Goal: Task Accomplishment & Management: Complete application form

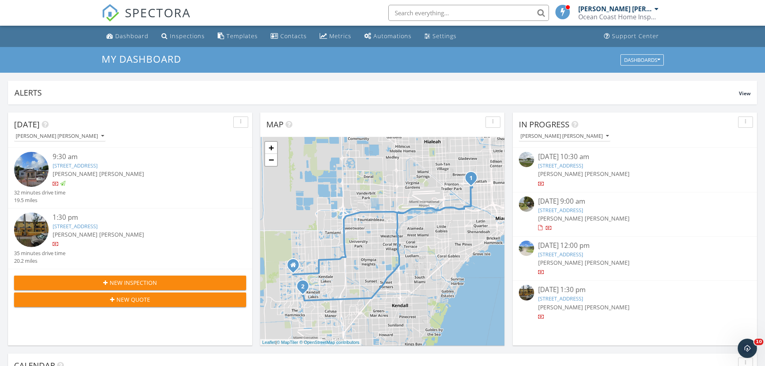
scroll to position [743, 777]
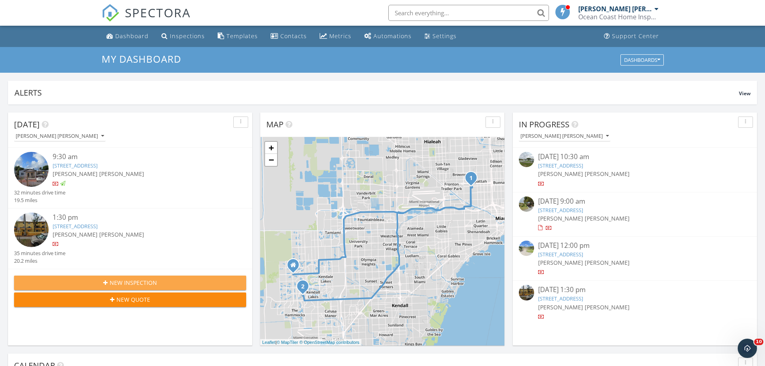
click at [135, 281] on span "New Inspection" at bounding box center [133, 282] width 47 height 8
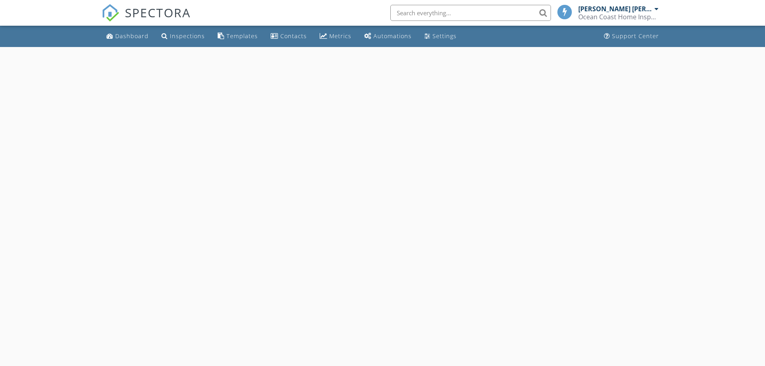
select select "8"
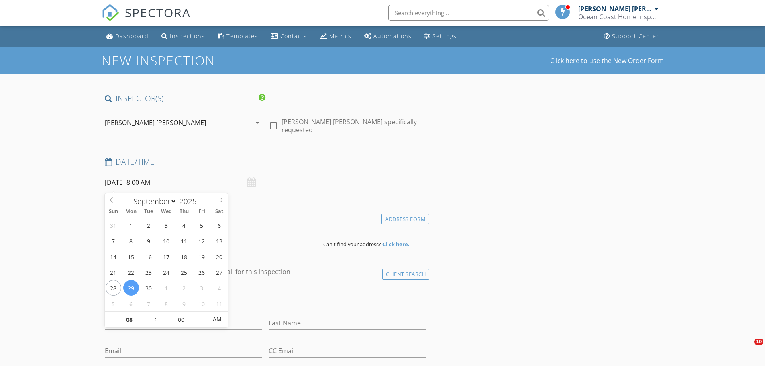
click at [133, 181] on input "09/29/2025 8:00 AM" at bounding box center [183, 183] width 157 height 20
type input "09"
type input "09/29/2025 9:00 AM"
click at [152, 314] on span at bounding box center [152, 315] width 6 height 8
type input "10"
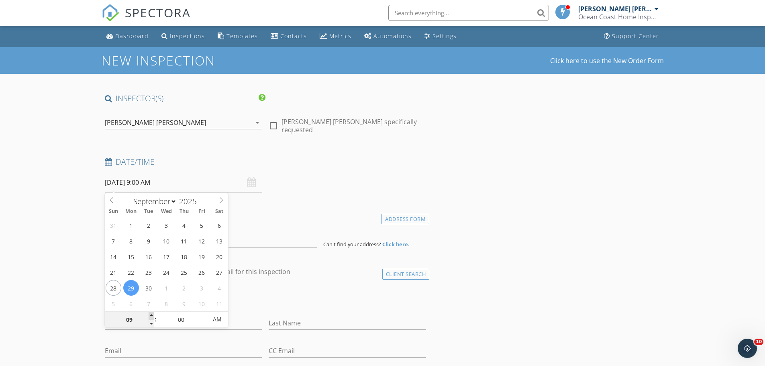
type input "09/29/2025 10:00 AM"
click at [152, 314] on span at bounding box center [152, 315] width 6 height 8
type input "11"
type input "09/29/2025 11:00 AM"
click at [152, 314] on span at bounding box center [152, 315] width 6 height 8
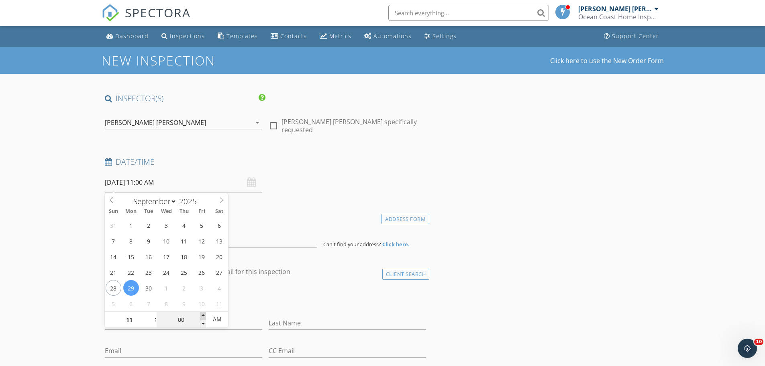
type input "05"
type input "09/29/2025 11:05 AM"
click at [203, 315] on span at bounding box center [203, 315] width 6 height 8
type input "10"
type input "09/29/2025 11:10 AM"
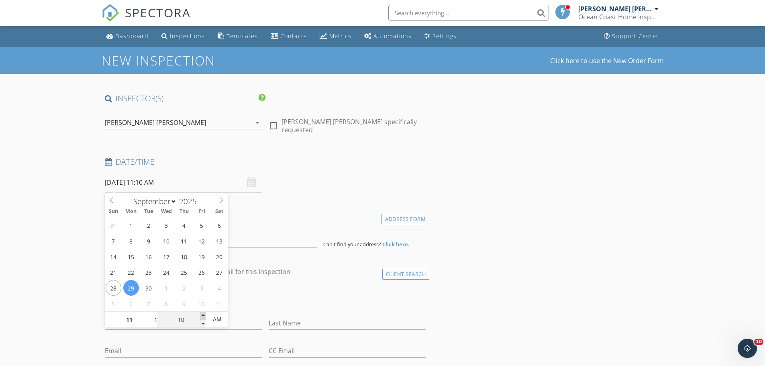
click at [203, 315] on span at bounding box center [203, 315] width 6 height 8
type input "15"
type input "09/29/2025 11:15 AM"
click at [203, 315] on span at bounding box center [203, 315] width 6 height 8
type input "20"
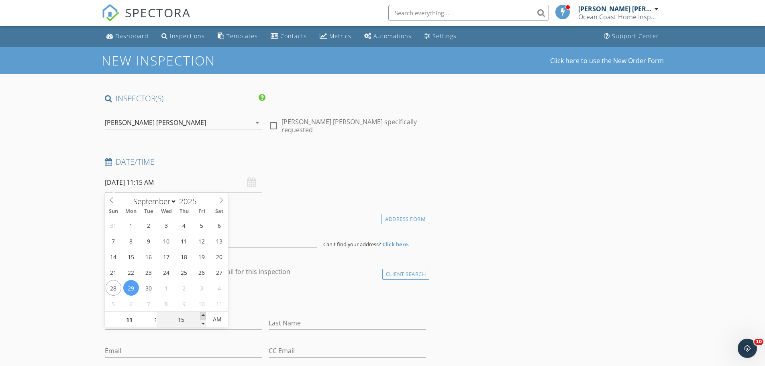
type input "09/29/2025 11:20 AM"
click at [203, 315] on span at bounding box center [203, 315] width 6 height 8
type input "25"
type input "09/29/2025 11:25 AM"
click at [203, 315] on span at bounding box center [203, 315] width 6 height 8
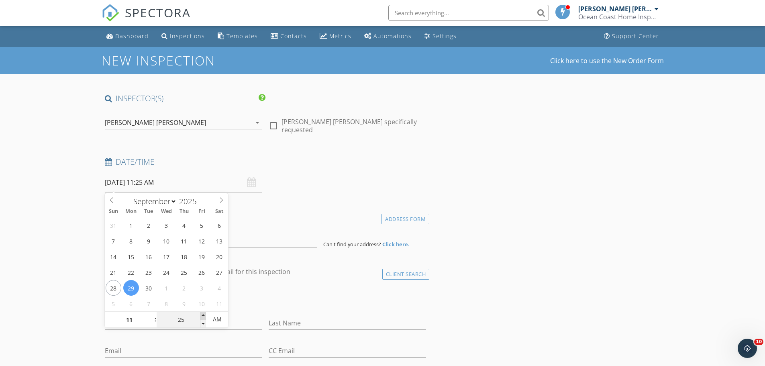
type input "30"
type input "09/29/2025 11:30 AM"
click at [203, 315] on span at bounding box center [203, 315] width 6 height 8
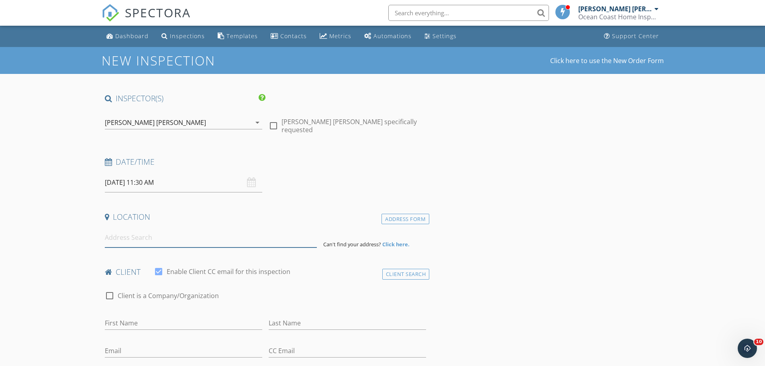
paste input "648 South Dr, Miami Springs, FL 33166"
type input "648 South Dr, Miami Springs, FL 33166, USA"
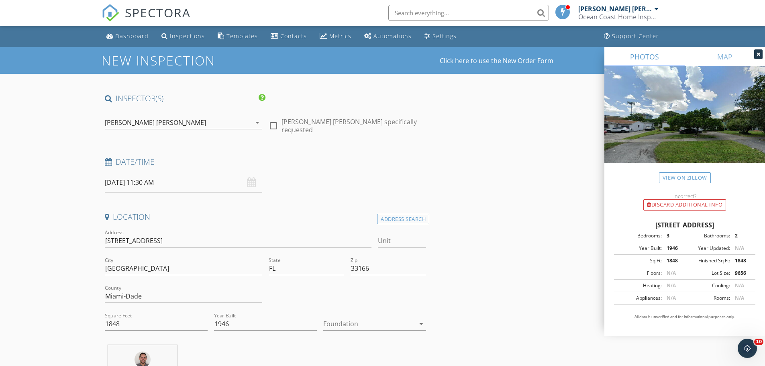
click at [347, 324] on div at bounding box center [369, 323] width 92 height 13
click at [349, 335] on div "Slab" at bounding box center [375, 332] width 90 height 10
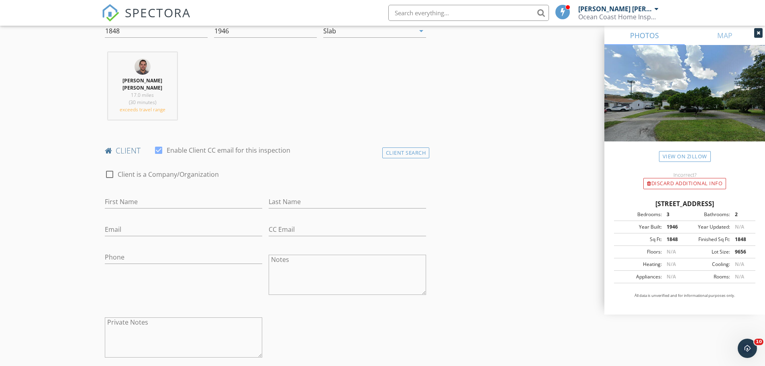
scroll to position [321, 0]
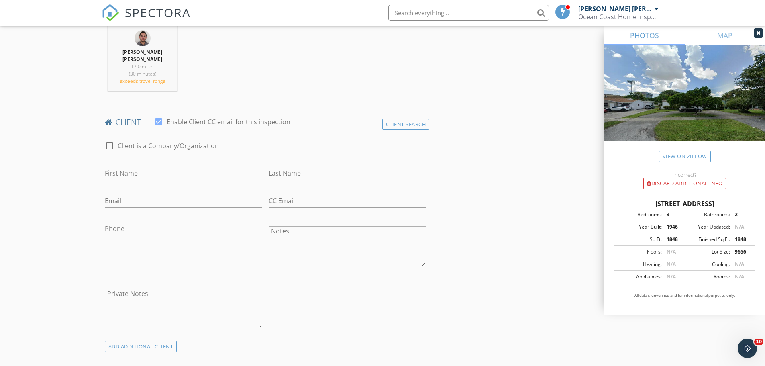
click at [124, 170] on input "First Name" at bounding box center [183, 173] width 157 height 13
click at [109, 145] on div at bounding box center [110, 146] width 14 height 14
checkbox input "true"
click at [132, 166] on div "Company/Organization" at bounding box center [266, 175] width 322 height 26
click at [130, 171] on input "Enable Client CC email for this inspection" at bounding box center [266, 173] width 322 height 13
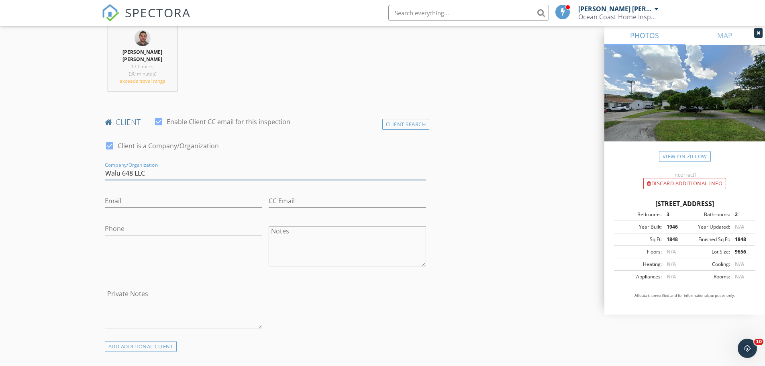
click at [142, 173] on input "Walu 648 LLC" at bounding box center [266, 173] width 322 height 13
click at [153, 174] on input "Walu 648 LLC" at bounding box center [266, 173] width 322 height 13
type input "Walu 648 Llc"
click at [122, 200] on input "Email" at bounding box center [183, 200] width 157 height 13
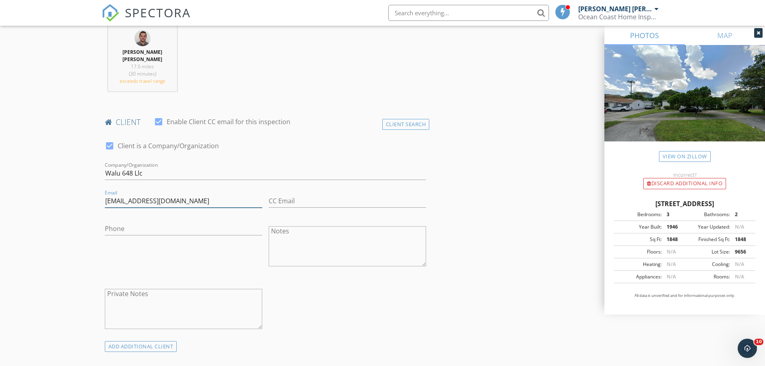
type input "walthergiannelli@gmail.com"
click at [117, 230] on input "Phone" at bounding box center [183, 228] width 157 height 13
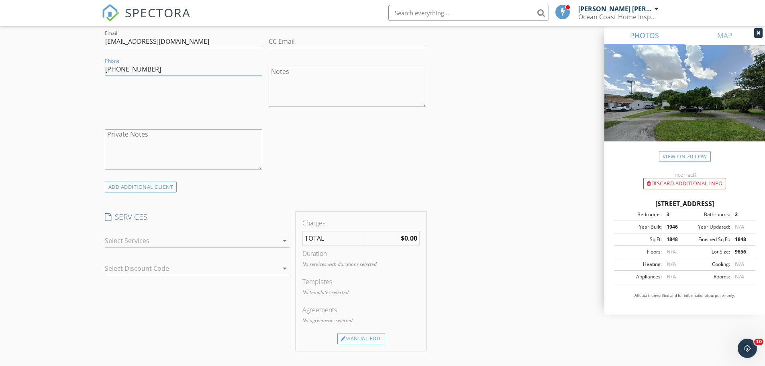
scroll to position [482, 0]
type input "305-491-2100"
click at [149, 238] on div at bounding box center [191, 239] width 173 height 13
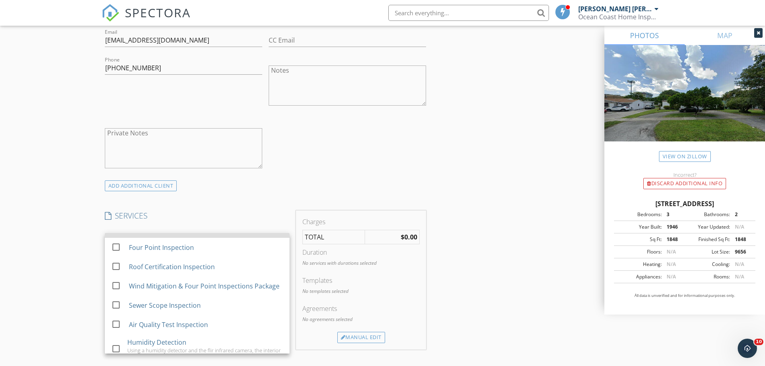
scroll to position [80, 0]
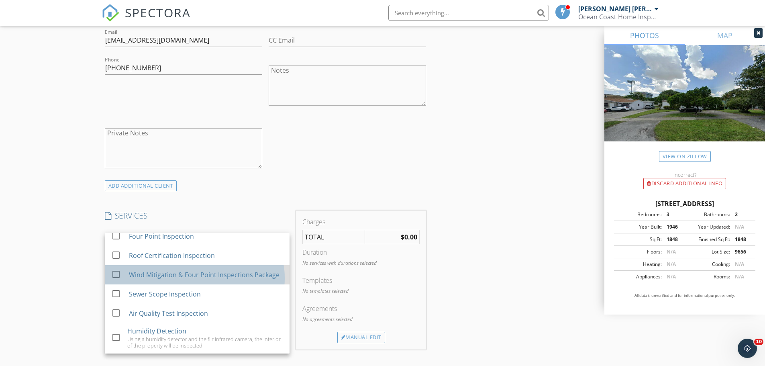
click at [158, 275] on div "Wind Mitigation & Four Point Inspections Package" at bounding box center [203, 275] width 151 height 10
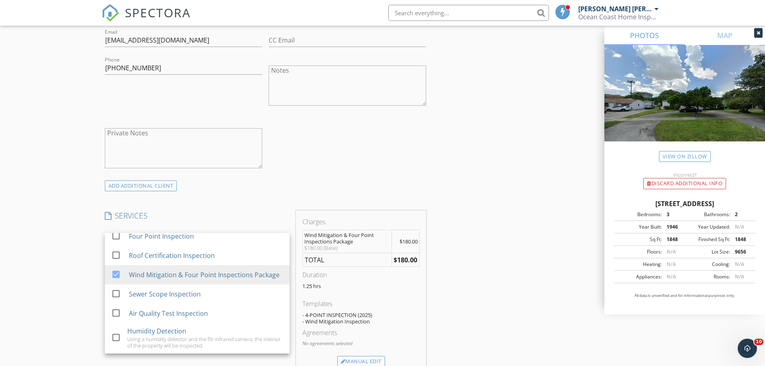
click at [335, 167] on div "check_box Client is a Company/Organization Company/Organization Walu 648 Llc Em…" at bounding box center [266, 76] width 328 height 208
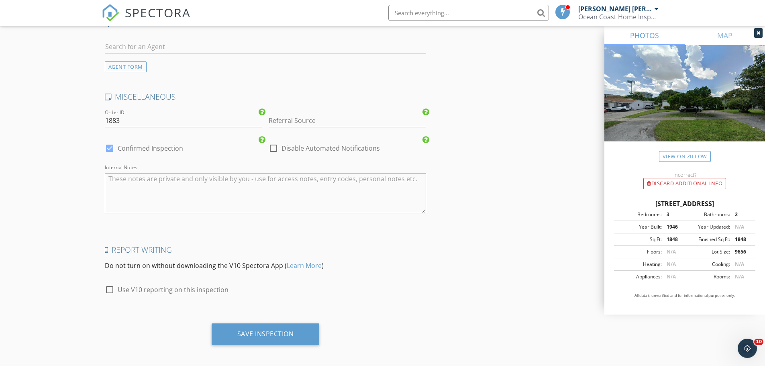
scroll to position [1094, 0]
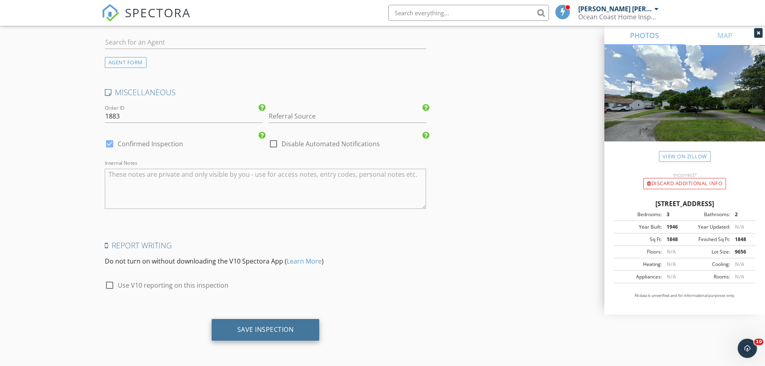
click at [272, 334] on div "Save Inspection" at bounding box center [266, 330] width 108 height 22
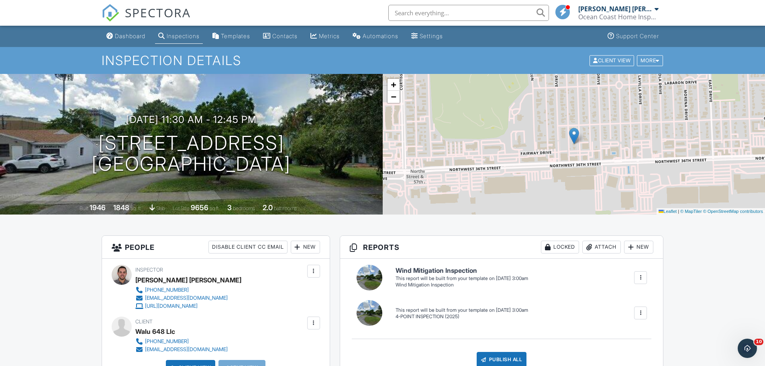
click at [139, 38] on div "Dashboard" at bounding box center [130, 36] width 31 height 7
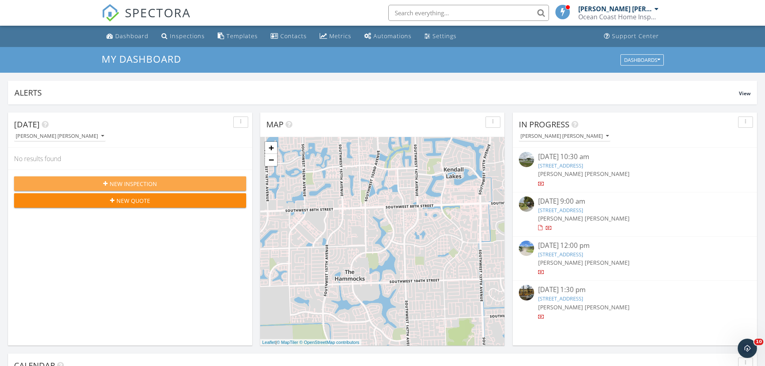
click at [133, 185] on span "New Inspection" at bounding box center [133, 183] width 47 height 8
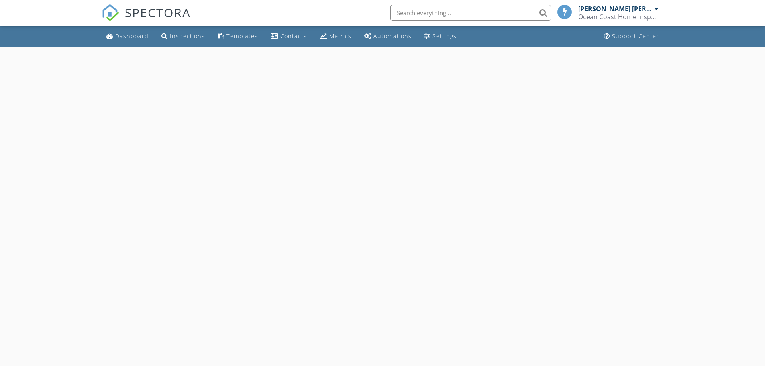
select select "8"
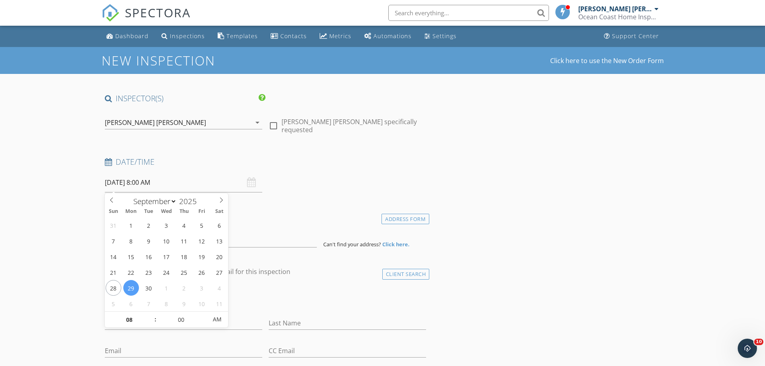
click at [141, 185] on input "[DATE] 8:00 AM" at bounding box center [183, 183] width 157 height 20
type input "[DATE] 8:00 AM"
type input "09"
type input "[DATE] 9:00 AM"
click at [153, 315] on span at bounding box center [152, 315] width 6 height 8
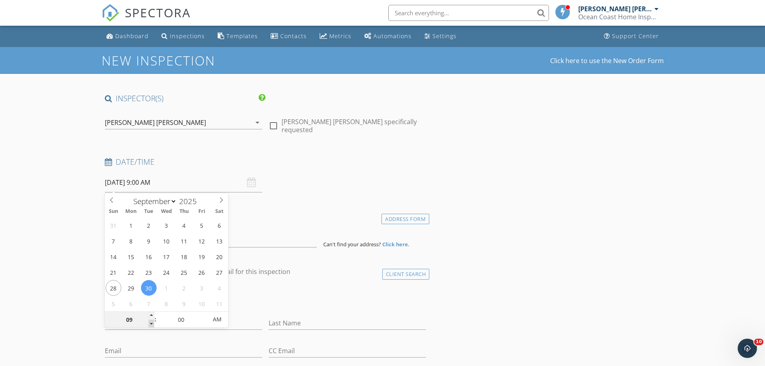
type input "08"
type input "[DATE] 8:00 AM"
click at [151, 323] on span at bounding box center [152, 324] width 6 height 8
type input "05"
type input "09/30/2025 8:05 AM"
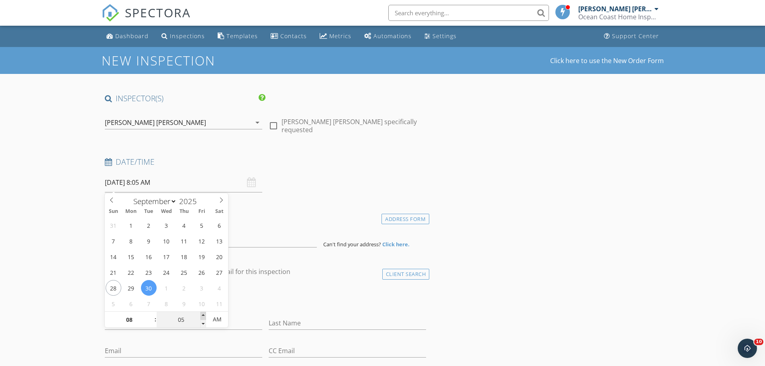
click at [202, 315] on span at bounding box center [203, 315] width 6 height 8
type input "10"
type input "09/30/2025 8:10 AM"
click at [202, 315] on span at bounding box center [203, 315] width 6 height 8
type input "15"
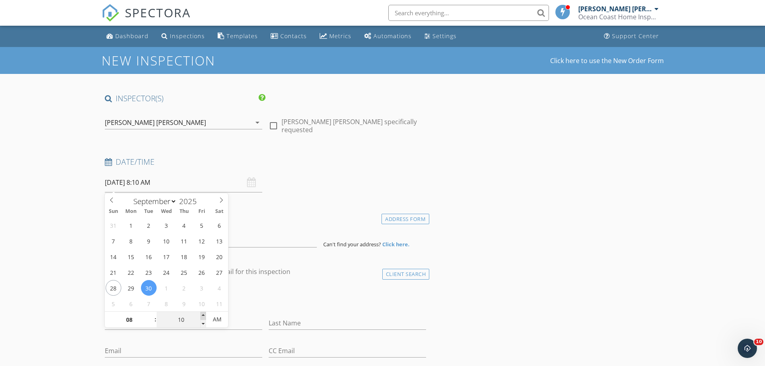
type input "09/30/2025 8:15 AM"
click at [202, 315] on span at bounding box center [203, 315] width 6 height 8
type input "20"
type input "09/30/2025 8:20 AM"
click at [201, 315] on span at bounding box center [203, 315] width 6 height 8
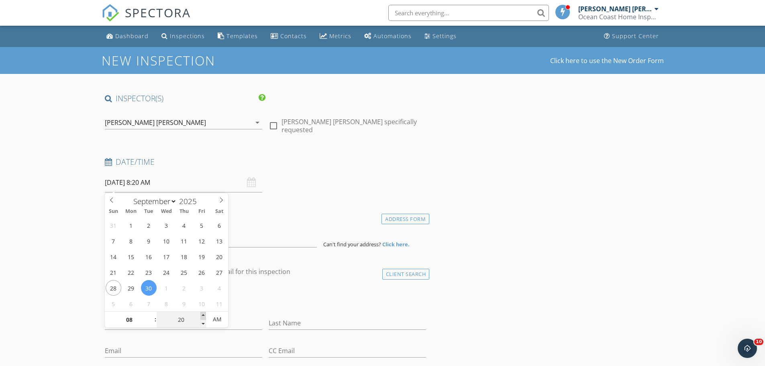
type input "25"
type input "09/30/2025 8:25 AM"
click at [201, 315] on span at bounding box center [203, 315] width 6 height 8
type input "30"
type input "[DATE] 8:30 AM"
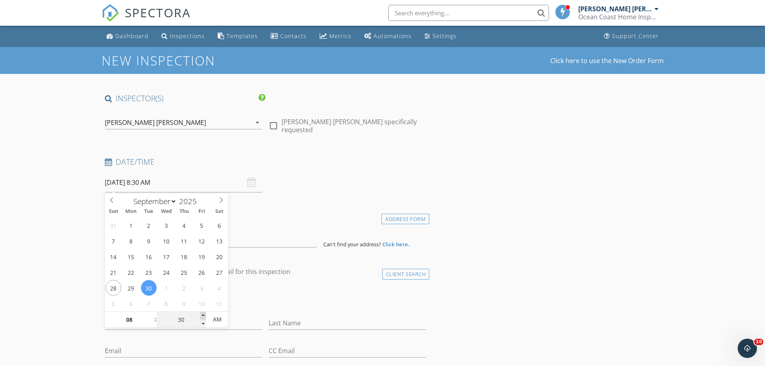
click at [201, 315] on span at bounding box center [203, 315] width 6 height 8
type input "35"
type input "09/30/2025 8:35 AM"
click at [201, 315] on span at bounding box center [203, 315] width 6 height 8
type input "30"
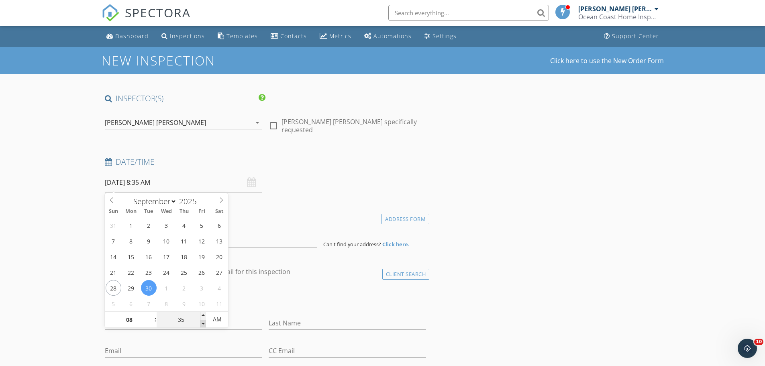
type input "[DATE] 8:30 AM"
click at [201, 321] on span at bounding box center [203, 324] width 6 height 8
click at [307, 191] on div "Date/Time 09/30/2025 8:30 AM" at bounding box center [266, 175] width 328 height 36
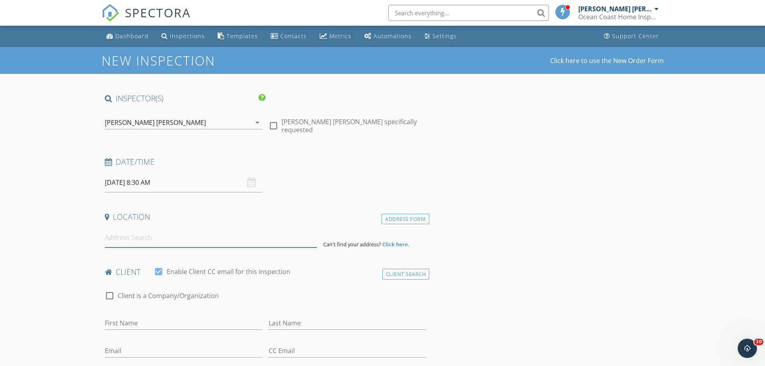
click at [138, 234] on input at bounding box center [211, 238] width 212 height 20
paste input "[STREET_ADDRESS]"
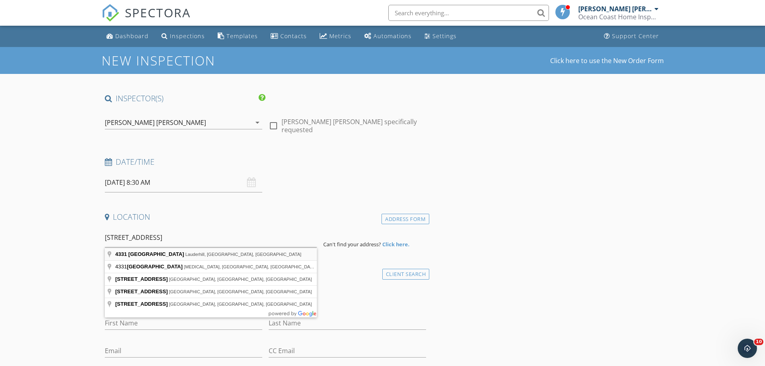
type input "4331 Northwest 27th Street, Lauderhill, FL, USA"
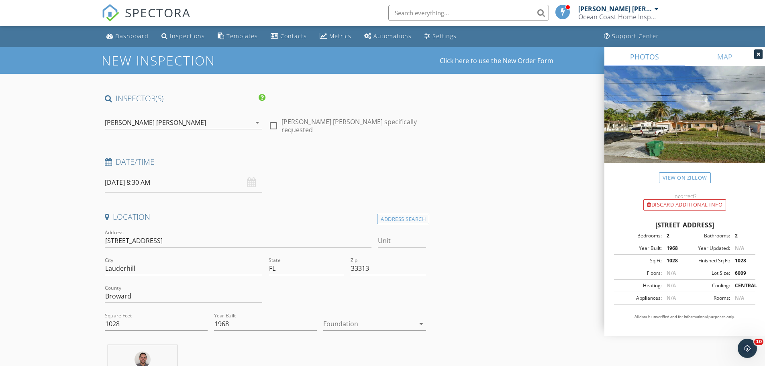
click at [350, 321] on div at bounding box center [369, 323] width 92 height 13
click at [349, 326] on div "Slab" at bounding box center [375, 331] width 90 height 19
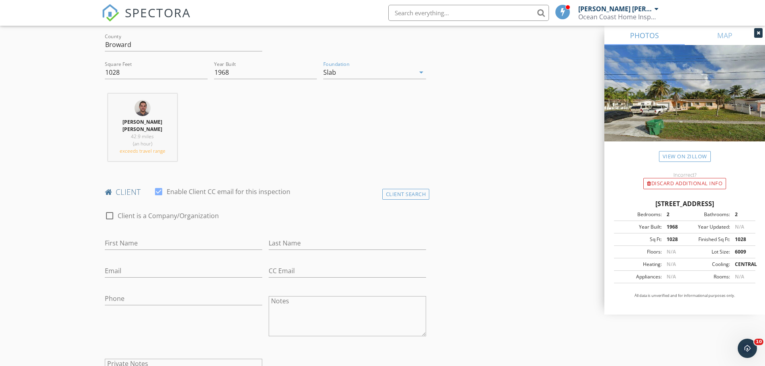
scroll to position [281, 0]
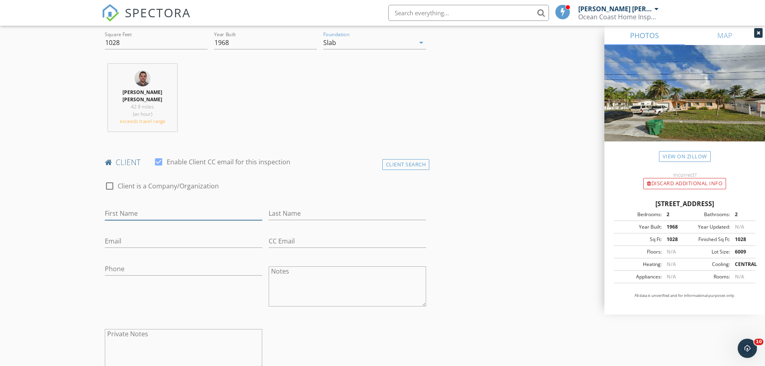
click at [130, 215] on input "First Name" at bounding box center [183, 213] width 157 height 13
type input "[PERSON_NAME]"
click at [278, 211] on input "Last Name" at bounding box center [347, 213] width 157 height 13
type input "Tunon"
click at [120, 241] on input "Email" at bounding box center [183, 240] width 157 height 13
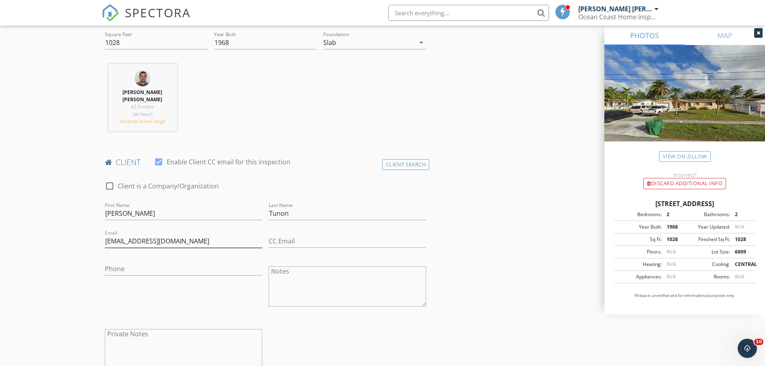
type input "[EMAIL_ADDRESS][DOMAIN_NAME]"
click at [132, 267] on input "Phone" at bounding box center [183, 268] width 157 height 13
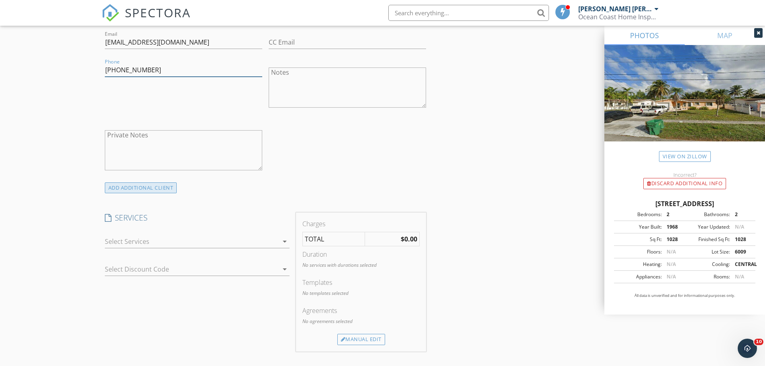
scroll to position [482, 0]
type input "[PHONE_NUMBER]"
click at [155, 234] on div at bounding box center [191, 239] width 173 height 13
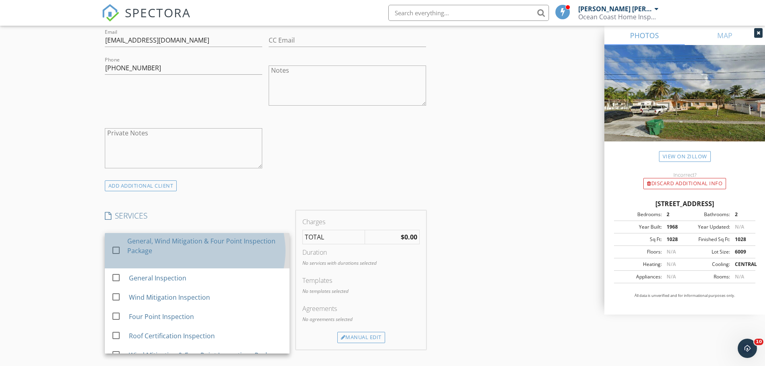
click at [160, 246] on div "General, Wind Mitigation & Four Point Inspection Package" at bounding box center [205, 245] width 156 height 19
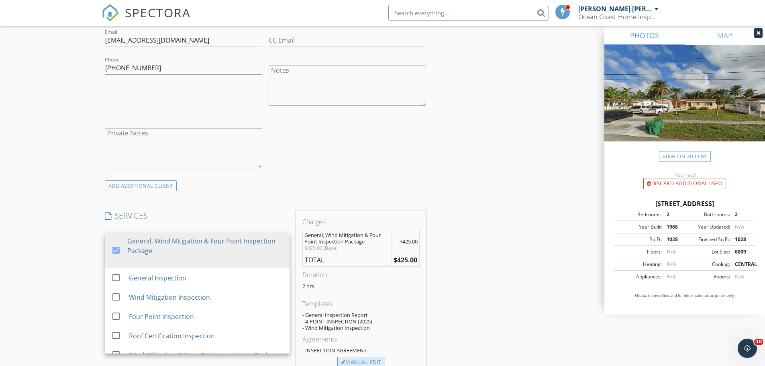
click at [342, 363] on div at bounding box center [343, 362] width 5 height 5
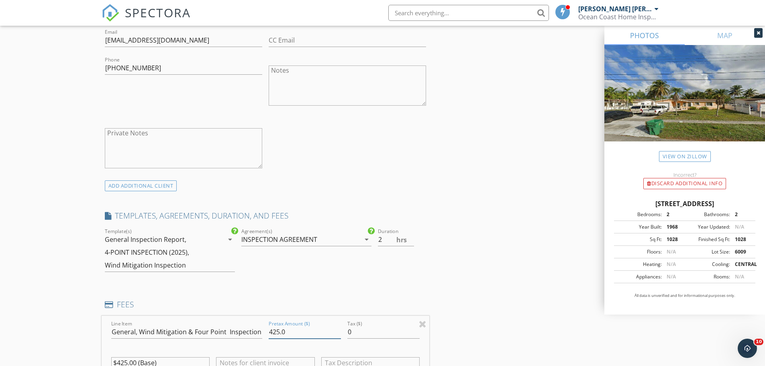
drag, startPoint x: 280, startPoint y: 333, endPoint x: 274, endPoint y: 336, distance: 6.3
click at [274, 336] on input "425.0" at bounding box center [305, 331] width 72 height 13
type input "450.0"
click at [407, 268] on div "Duration 2 hrs" at bounding box center [401, 252] width 55 height 53
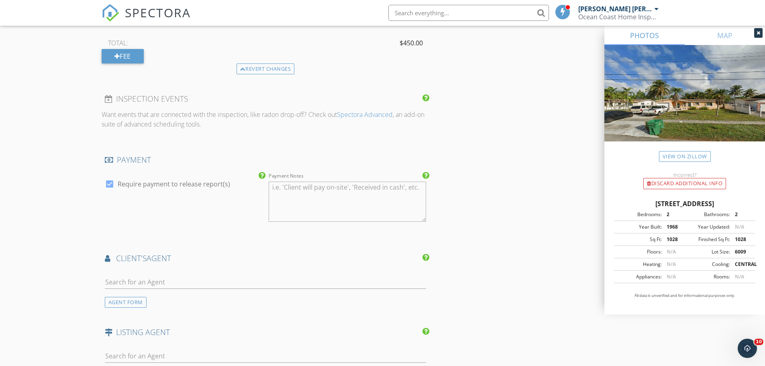
scroll to position [923, 0]
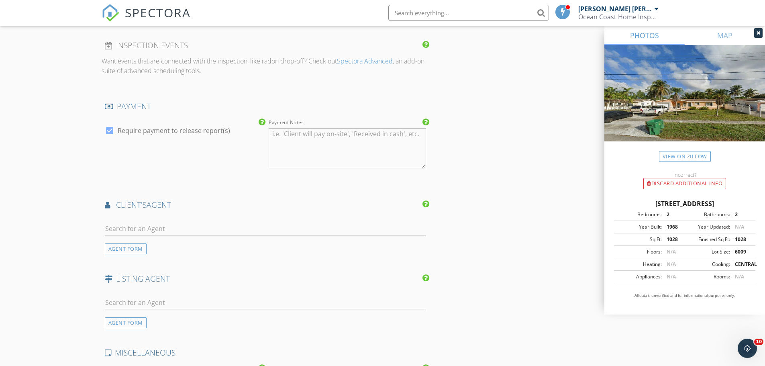
click at [136, 221] on div at bounding box center [266, 230] width 322 height 26
click at [132, 228] on input "text" at bounding box center [266, 228] width 322 height 13
type input "yur"
click at [128, 247] on div "[PERSON_NAME]" at bounding box center [153, 243] width 50 height 10
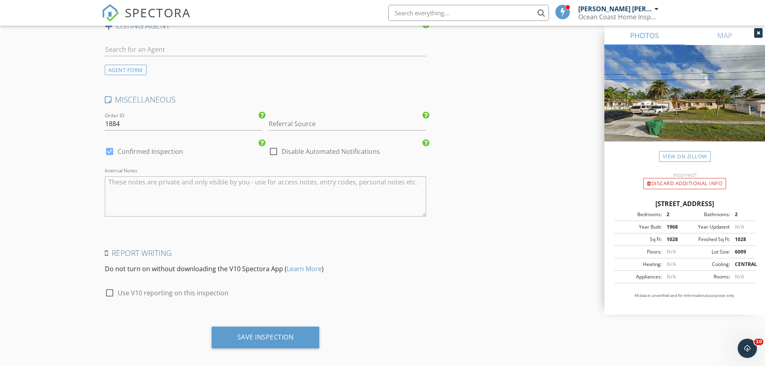
scroll to position [1366, 0]
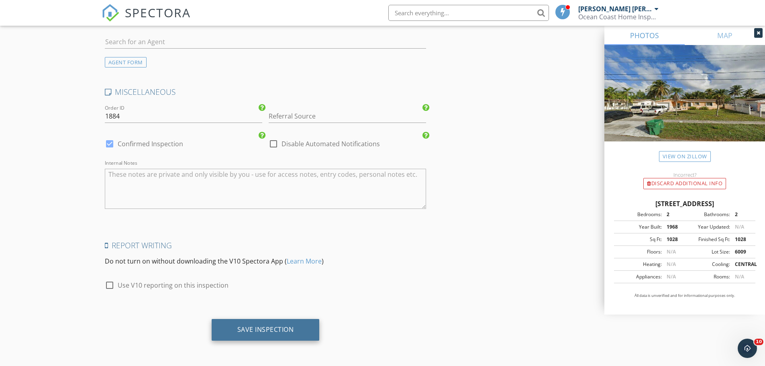
click at [258, 334] on div "Save Inspection" at bounding box center [266, 330] width 108 height 22
